Goal: Task Accomplishment & Management: Use online tool/utility

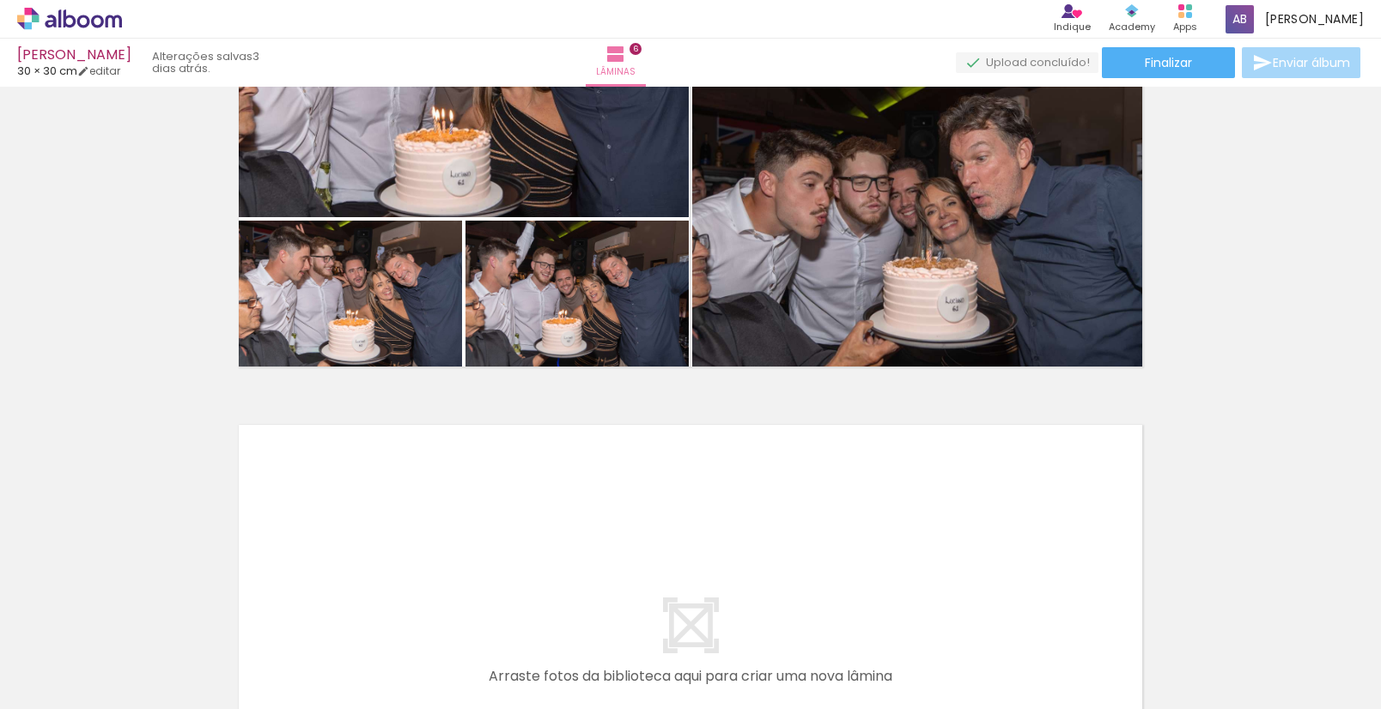
scroll to position [2767, 0]
